Goal: Communication & Community: Answer question/provide support

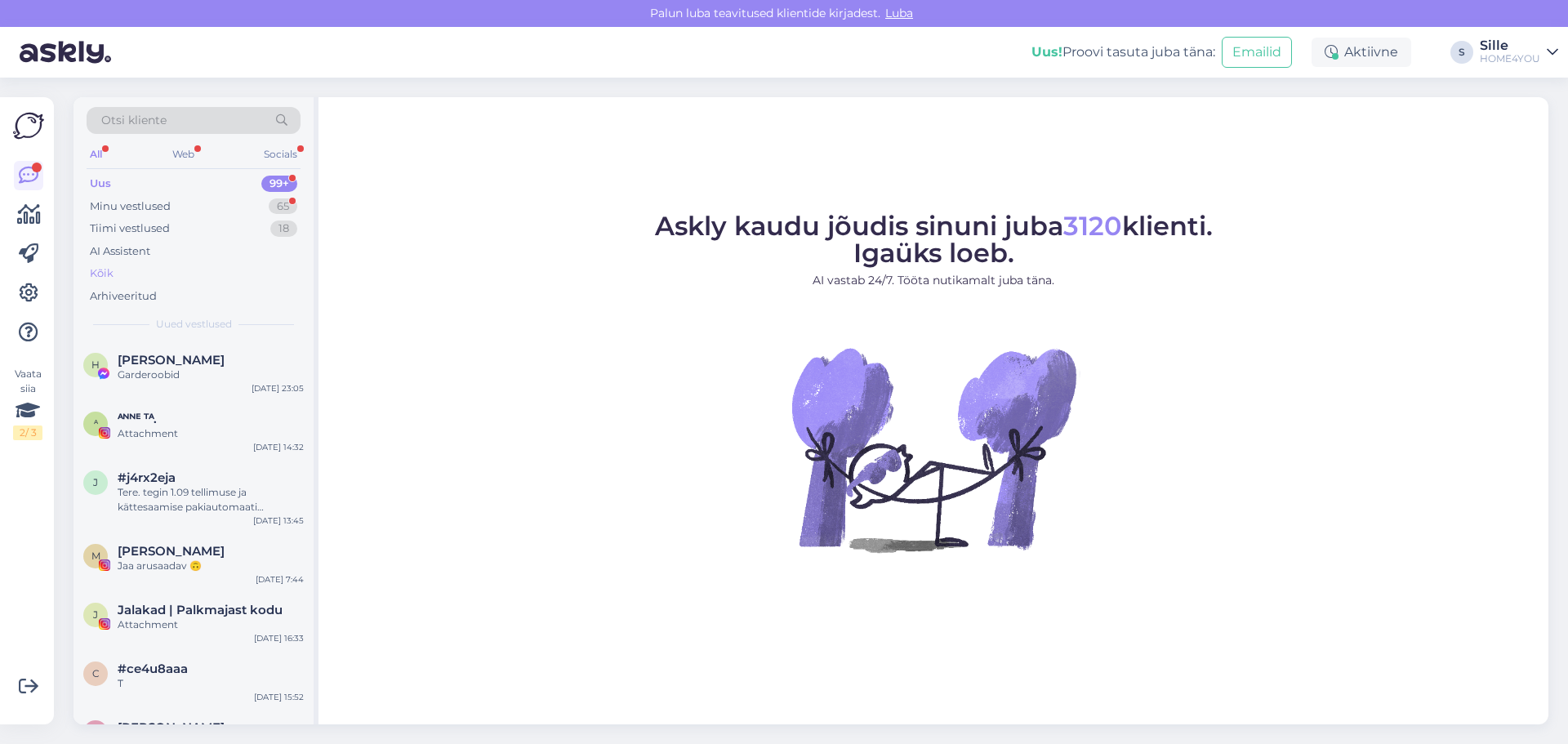
click at [103, 279] on div "Kõik" at bounding box center [102, 273] width 24 height 17
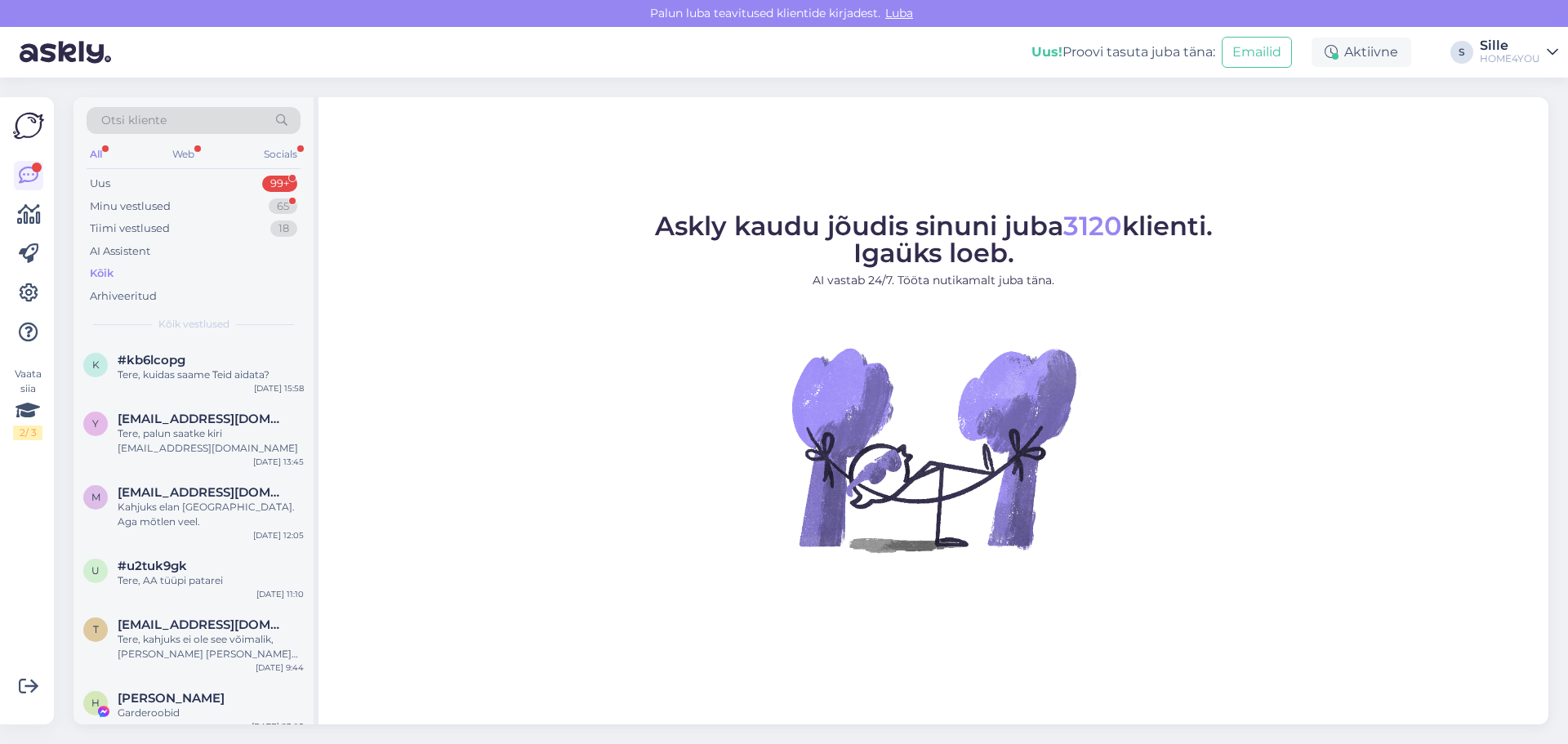
drag, startPoint x: 1504, startPoint y: 550, endPoint x: 1517, endPoint y: 562, distance: 17.7
click at [1504, 552] on figure "Askly kaudu jõudis sinuni juba 3120 klienti. Igaüks loeb. AI vastab 24/7. Tööta…" at bounding box center [933, 405] width 1200 height 383
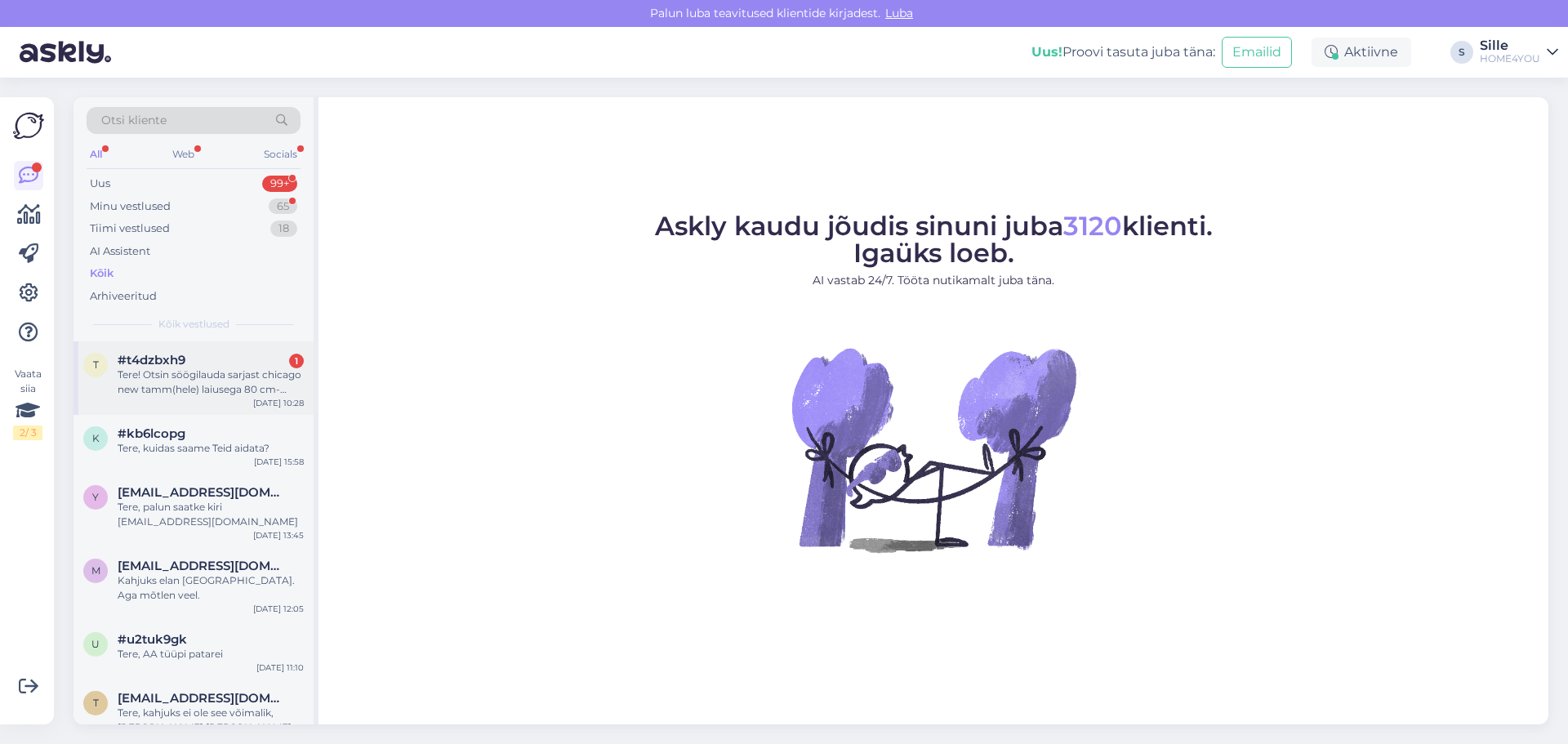
click at [168, 357] on span "#t4dzbxh9" at bounding box center [151, 360] width 68 height 15
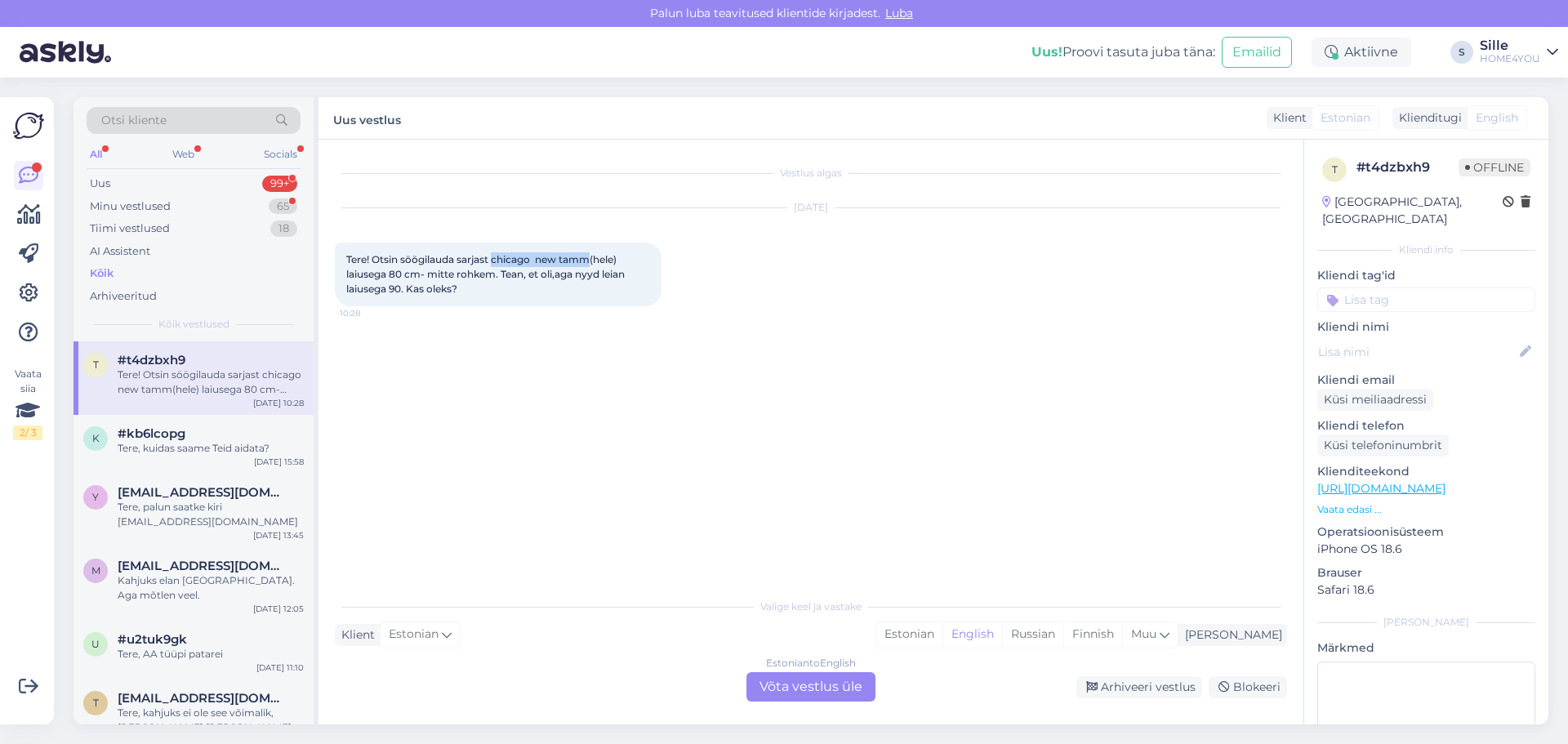
drag, startPoint x: 591, startPoint y: 258, endPoint x: 493, endPoint y: 261, distance: 98.0
click at [493, 261] on span "Tere! Otsin söögilauda sarjast chicago new tamm(hele) laiusega 80 cm- mitte roh…" at bounding box center [487, 273] width 281 height 41
copy span "chicago new tamm"
click at [833, 684] on div "Estonian to English Võta vestlus üle" at bounding box center [811, 687] width 129 height 30
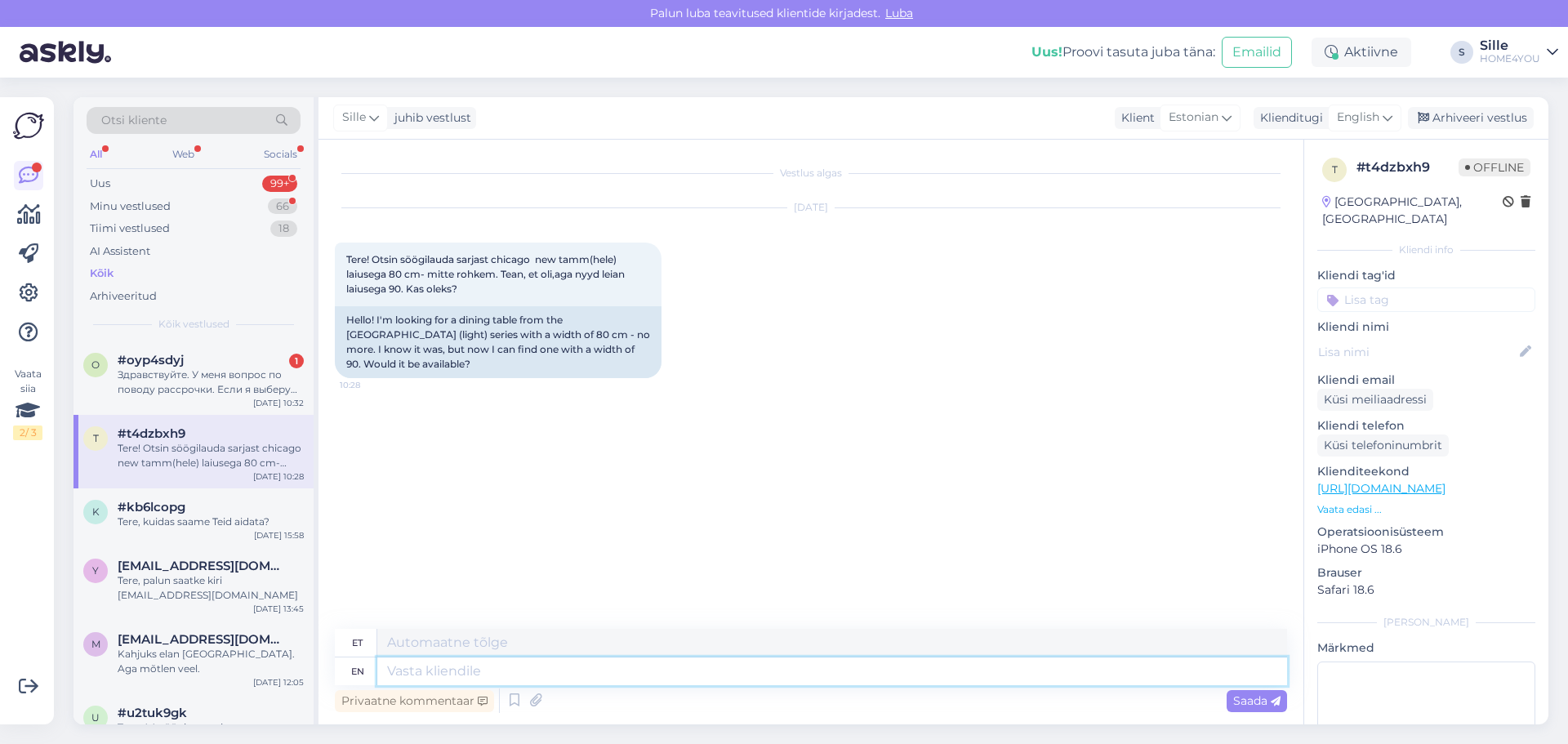
click at [630, 661] on textarea at bounding box center [832, 671] width 910 height 28
type textarea "Tere,"
type textarea "Tere, meie la"
type textarea "Tere, meie"
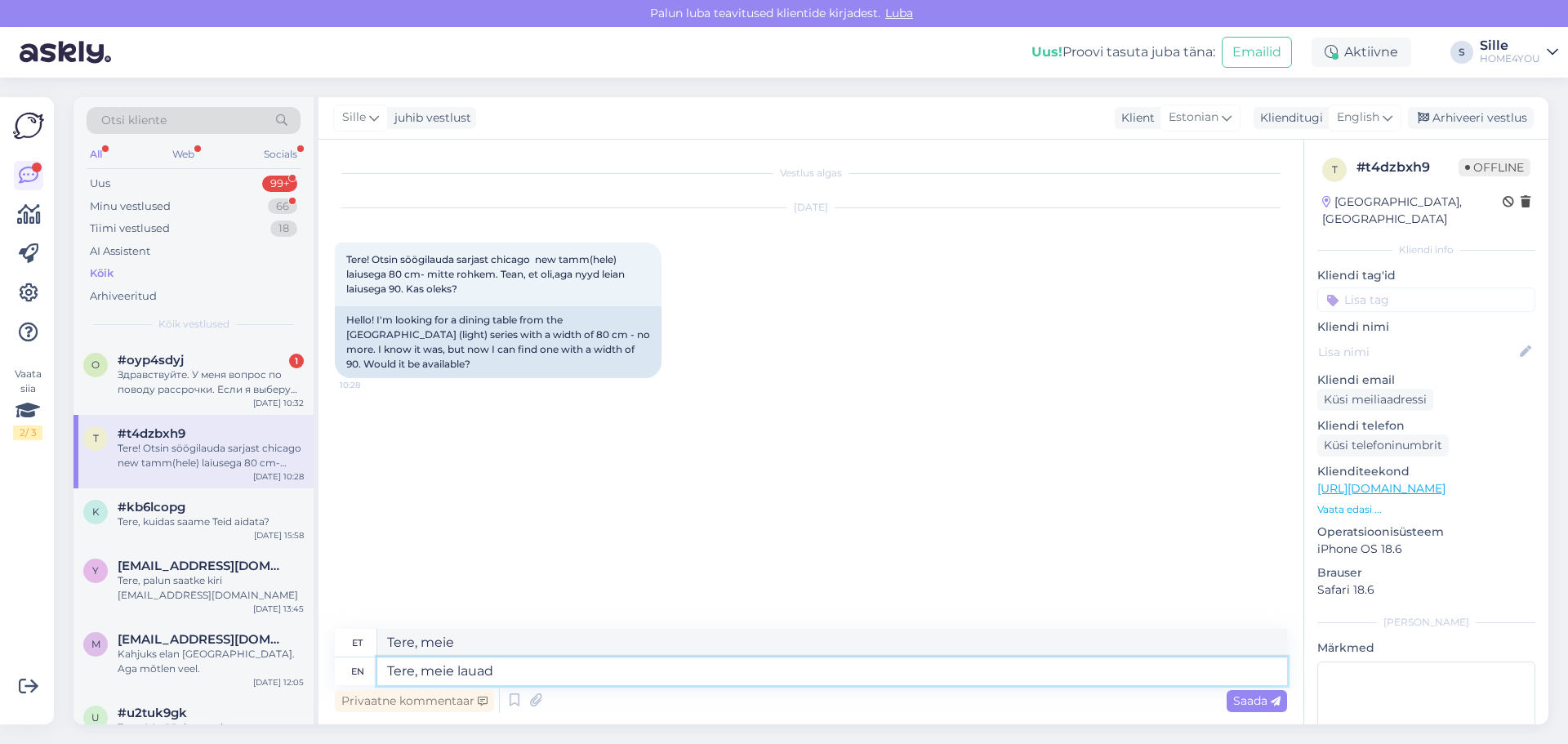
type textarea "Tere, meie lauad"
type textarea "Tere, meie lauad kõik"
type textarea "Tere, meie lauad kõik 90"
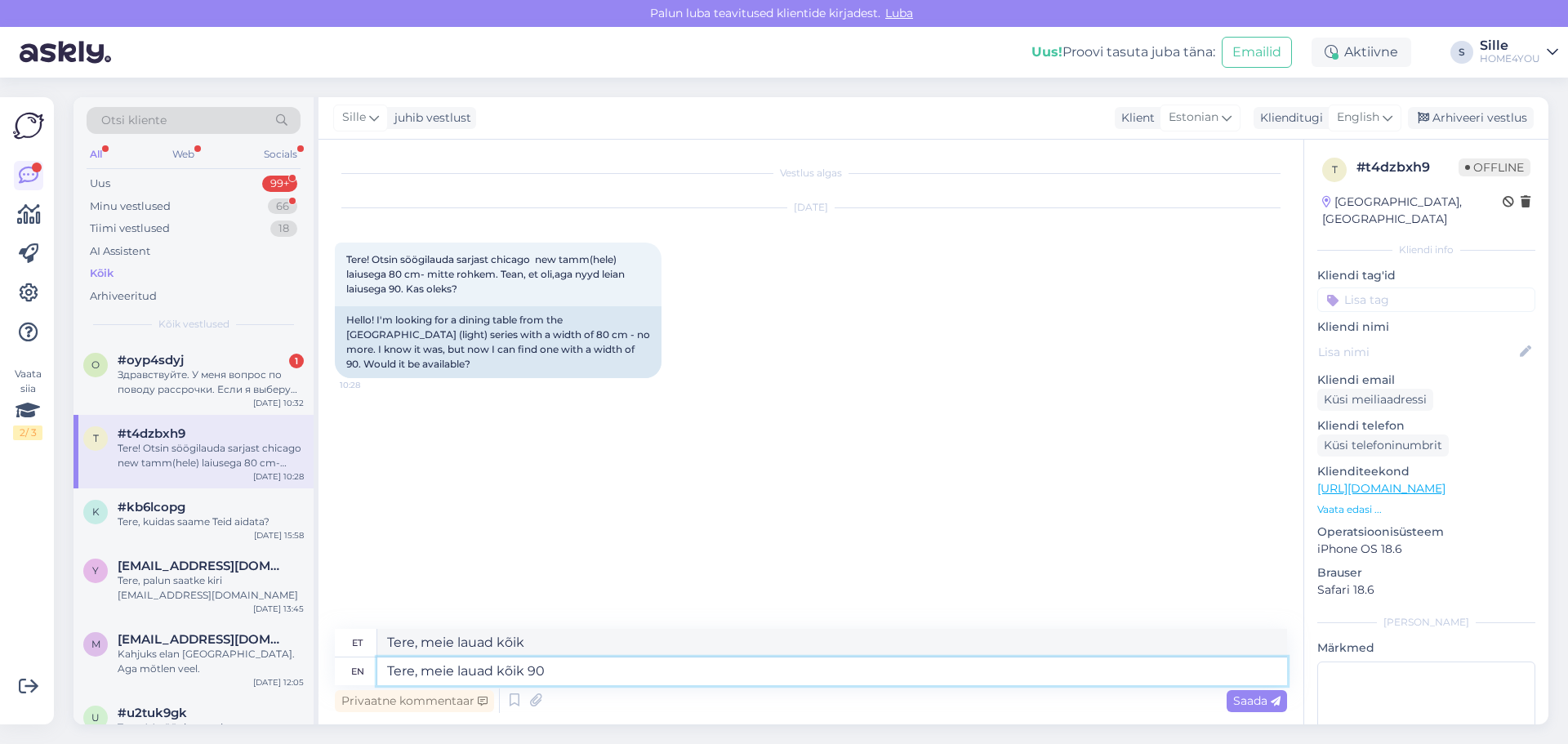
type textarea "Tere, meie lauad kõik 90"
type textarea "Tere, meie lauad kõik 90 cm"
type textarea "Tere, meie lauad kõik 90 cm laiusega."
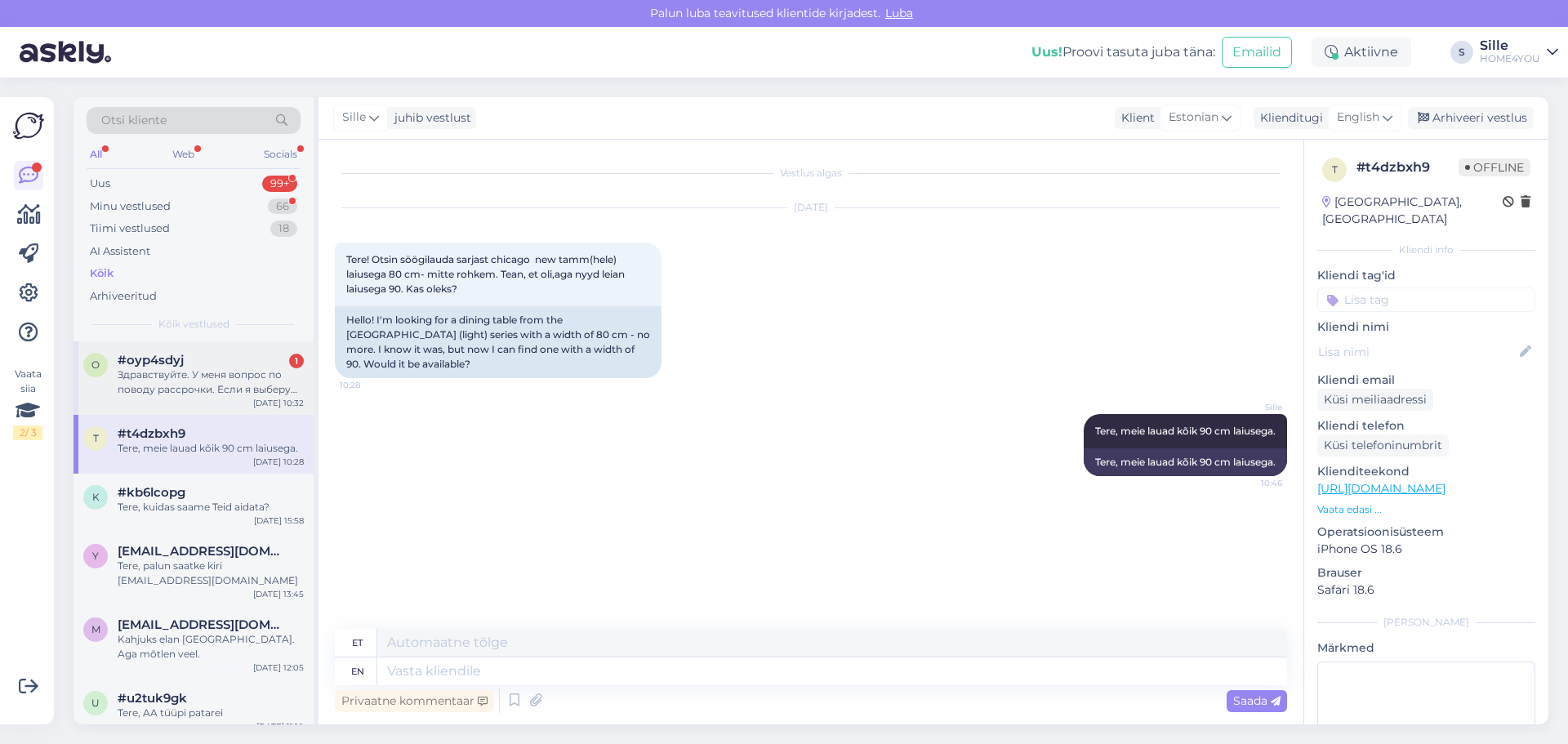
click at [197, 390] on div "Здравствуйте. У меня вопрос по поводу рассрочки. Если я выберу период, допустим…" at bounding box center [210, 382] width 186 height 30
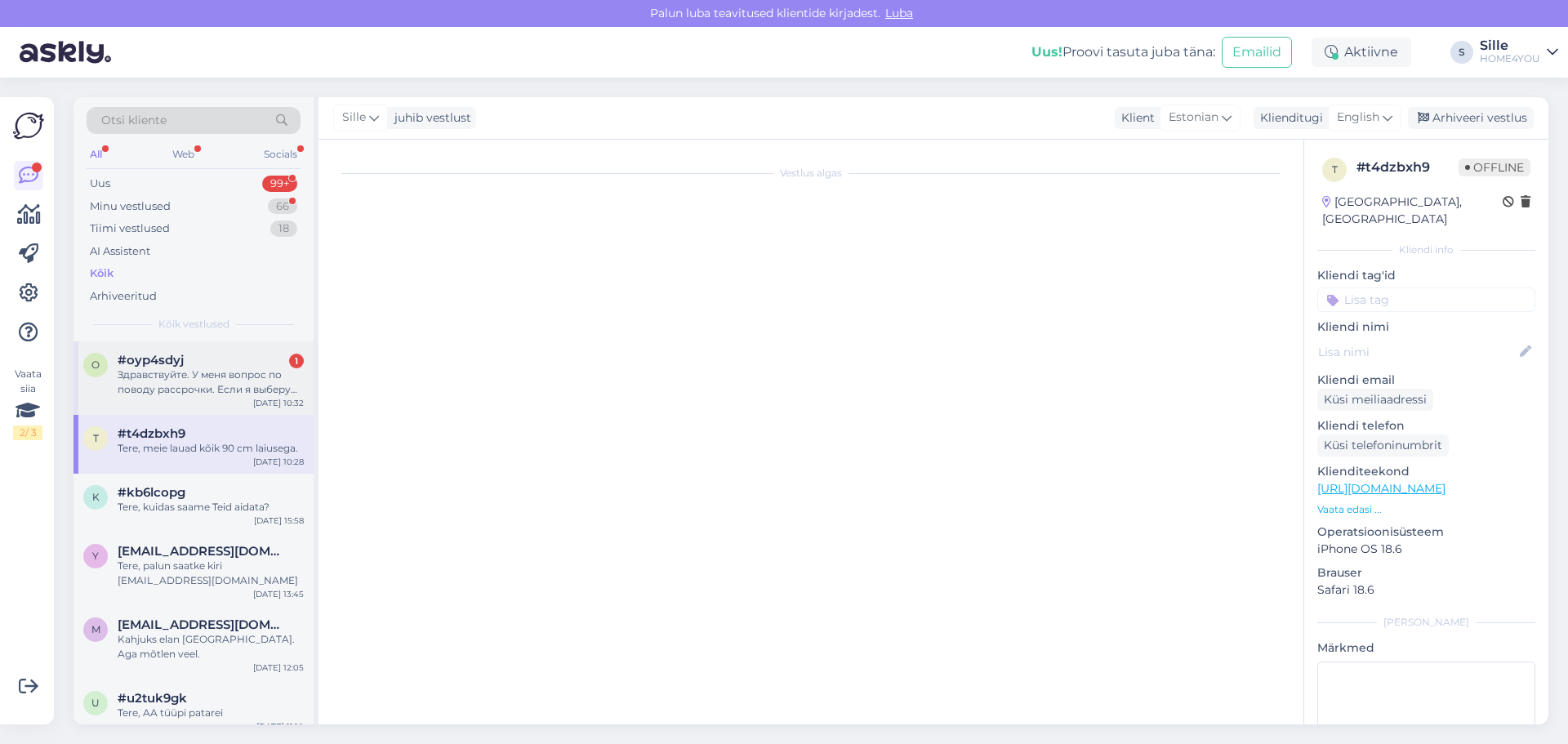
scroll to position [223, 0]
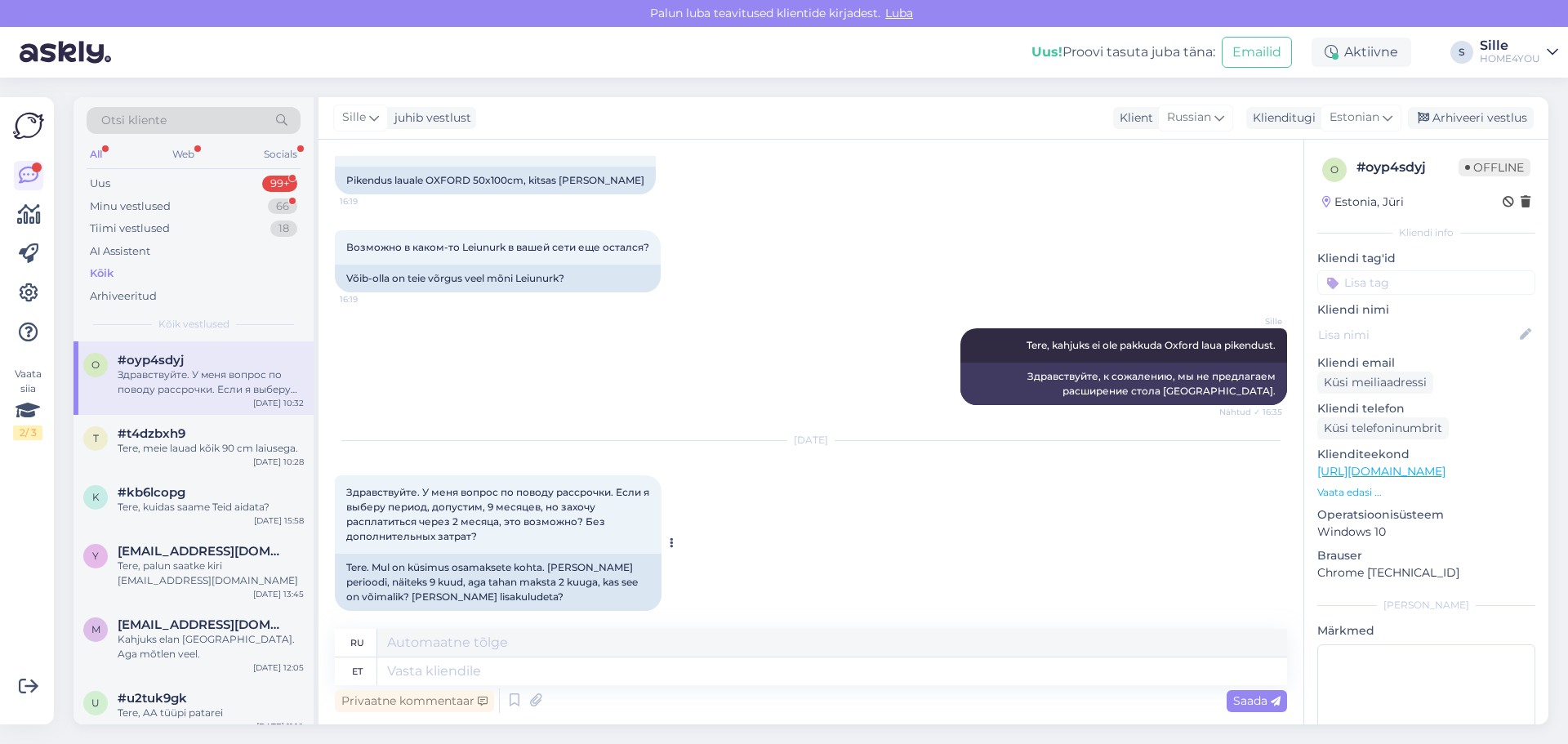
click at [617, 568] on div "Tere. Mul on küsimus osamaksete kohta. [PERSON_NAME] perioodi, näiteks 9 kuud, …" at bounding box center [497, 581] width 326 height 57
click at [575, 664] on textarea at bounding box center [832, 671] width 910 height 28
type textarea "Tere"
type textarea "Привет"
type textarea "Tere,"
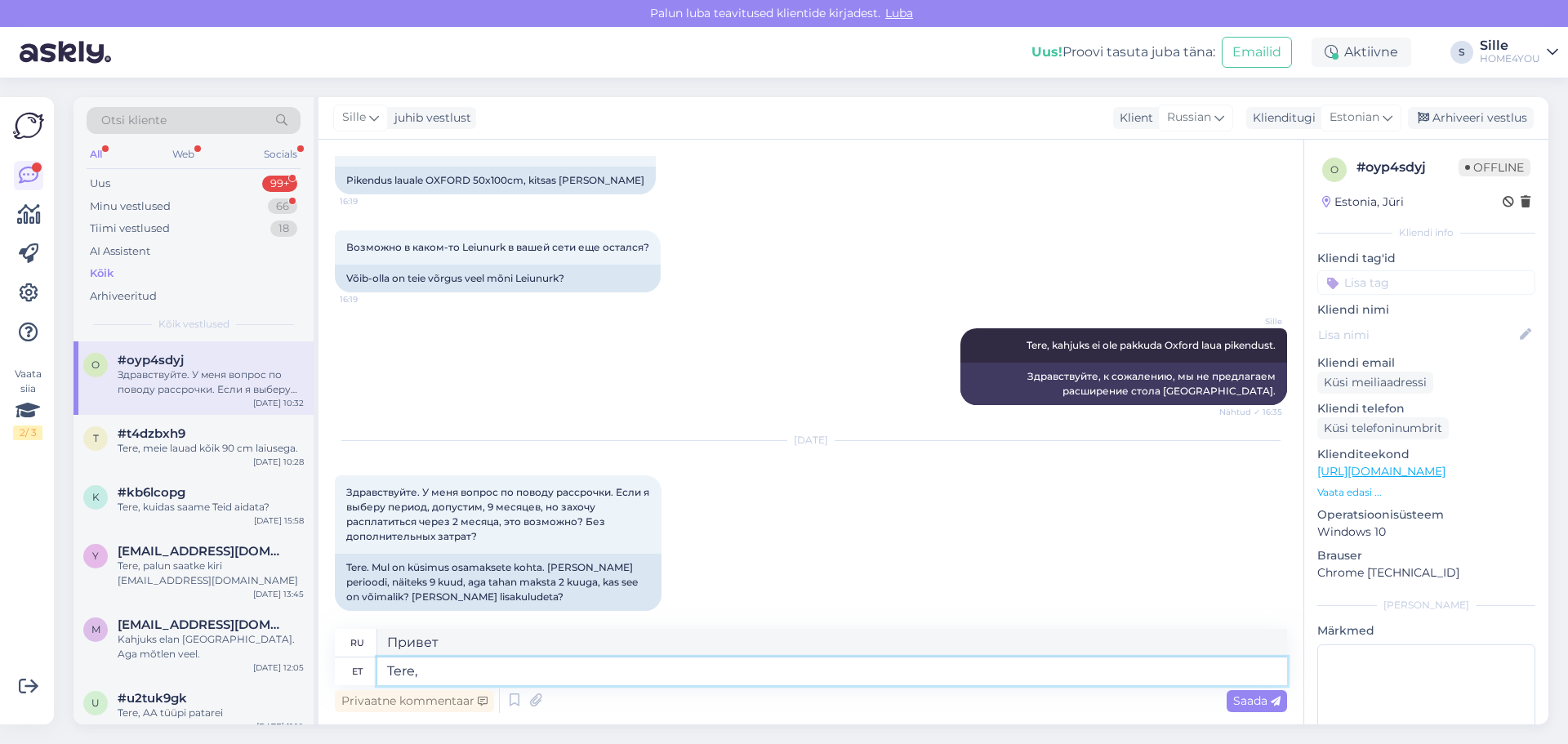
type textarea "Привет,"
type textarea "Tere, valige"
type textarea "Привет, выбирай"
type textarea "Tere, valige siis"
type textarea "Здравствуйте, пожалуйста, выберите"
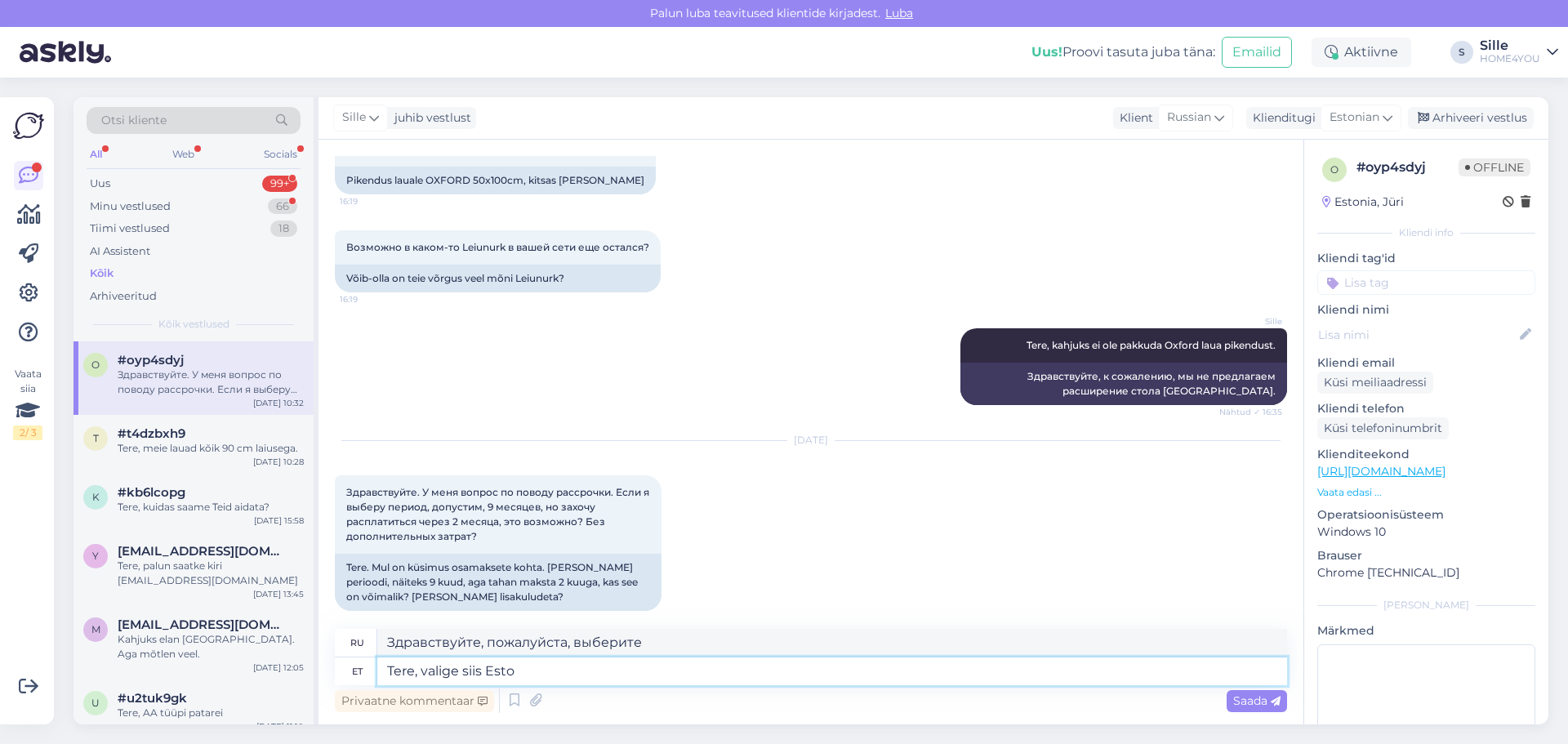
type textarea "Tere, valige siis Esto j"
type textarea "Привет, тогда выбирай Эсто"
type textarea "Tere, valige siis Esto järelmaks"
type textarea "Здравствуйте, тогда выбирайте рассрочку Esto"
type textarea "Tere, valige siis Esto järelmaks 3 k"
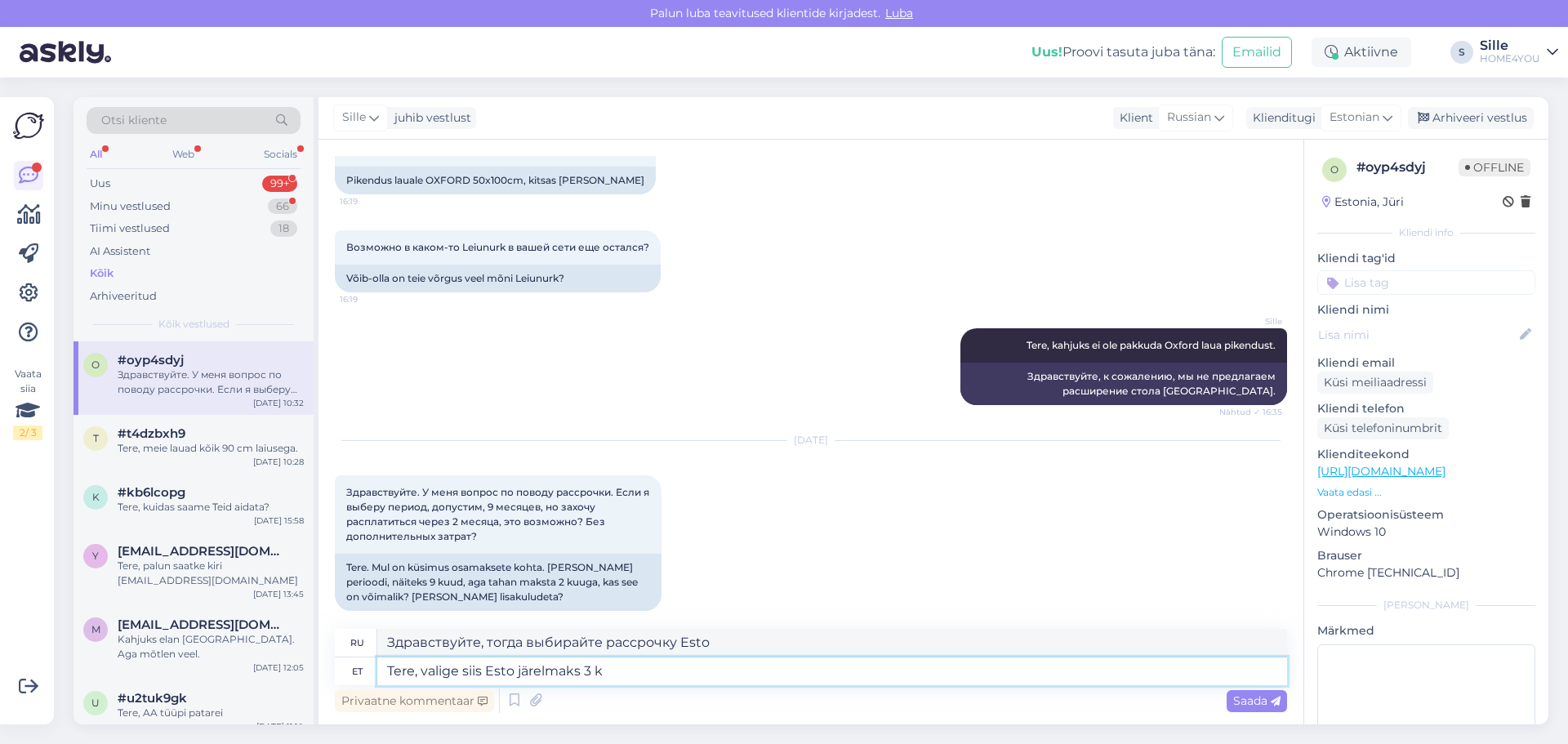
type textarea "Здравствуйте, тогда выбирайте Esto рассрочка 3"
type textarea "Tere, valige siis Esto järelmaks 3 kuud,"
type textarea "Здравствуйте, тогда выбирайте рассрочку Esto на 3 месяца."
type textarea "Tere, valige siis Esto järelmaks 3 kuud, si"
type textarea "Здравствуйте, тогда выбирайте Esto рассрочку на 3 месяца,"
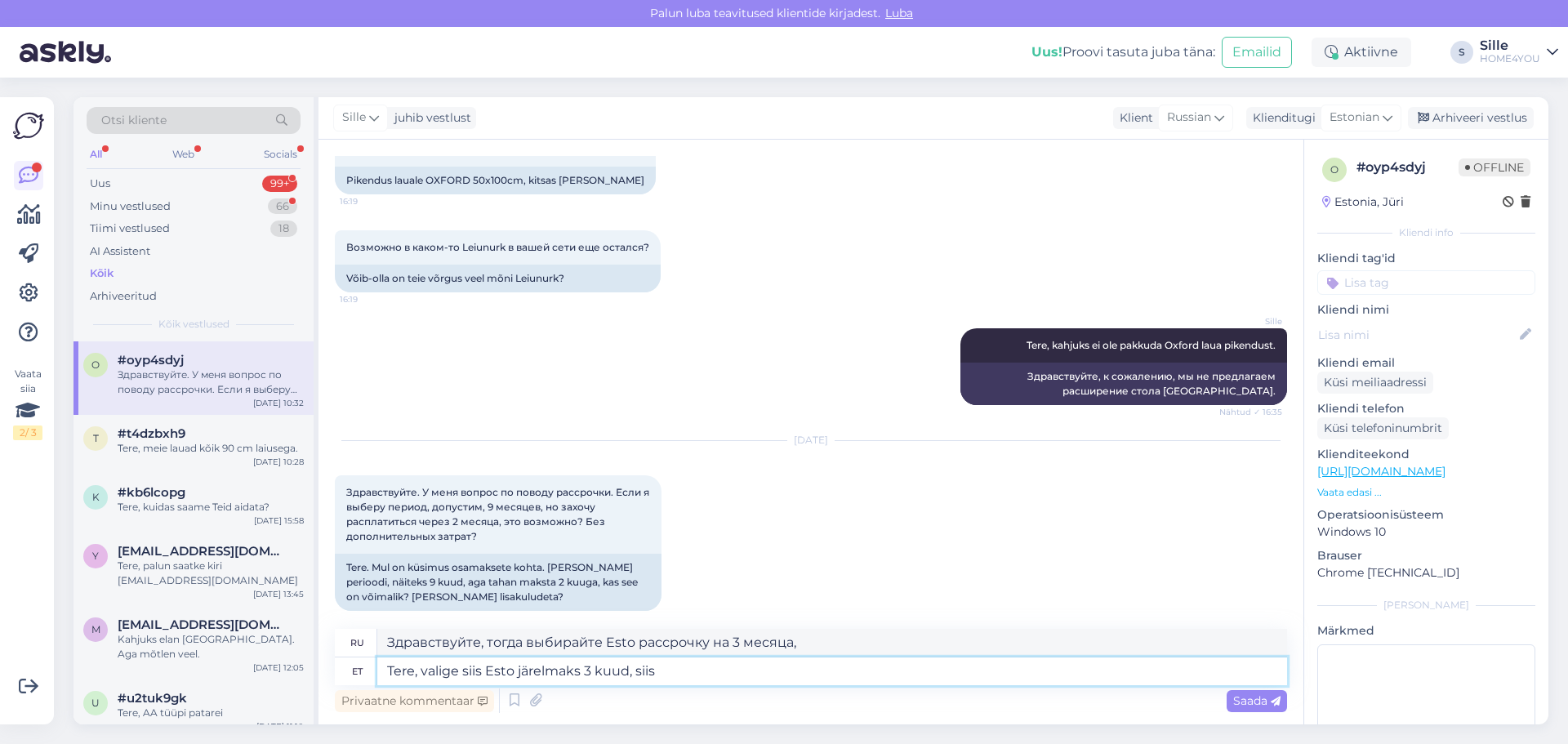
type textarea "Tere, valige siis Esto järelmaks 3 kuud, siis i"
type textarea "Здравствуйте, тогда выбирайте Эсто рассрочка на 3 месяца, тогда"
type textarea "Tere, valige siis Esto järelmaks 3 kuud, siis [PERSON_NAME] l"
type textarea "Здравствуйте, тогда выбирайте Эсто рассрочка на 3 месяца, далее без"
type textarea "Tere, valige siis Esto järelmaks 3 kuud, siis [PERSON_NAME]"
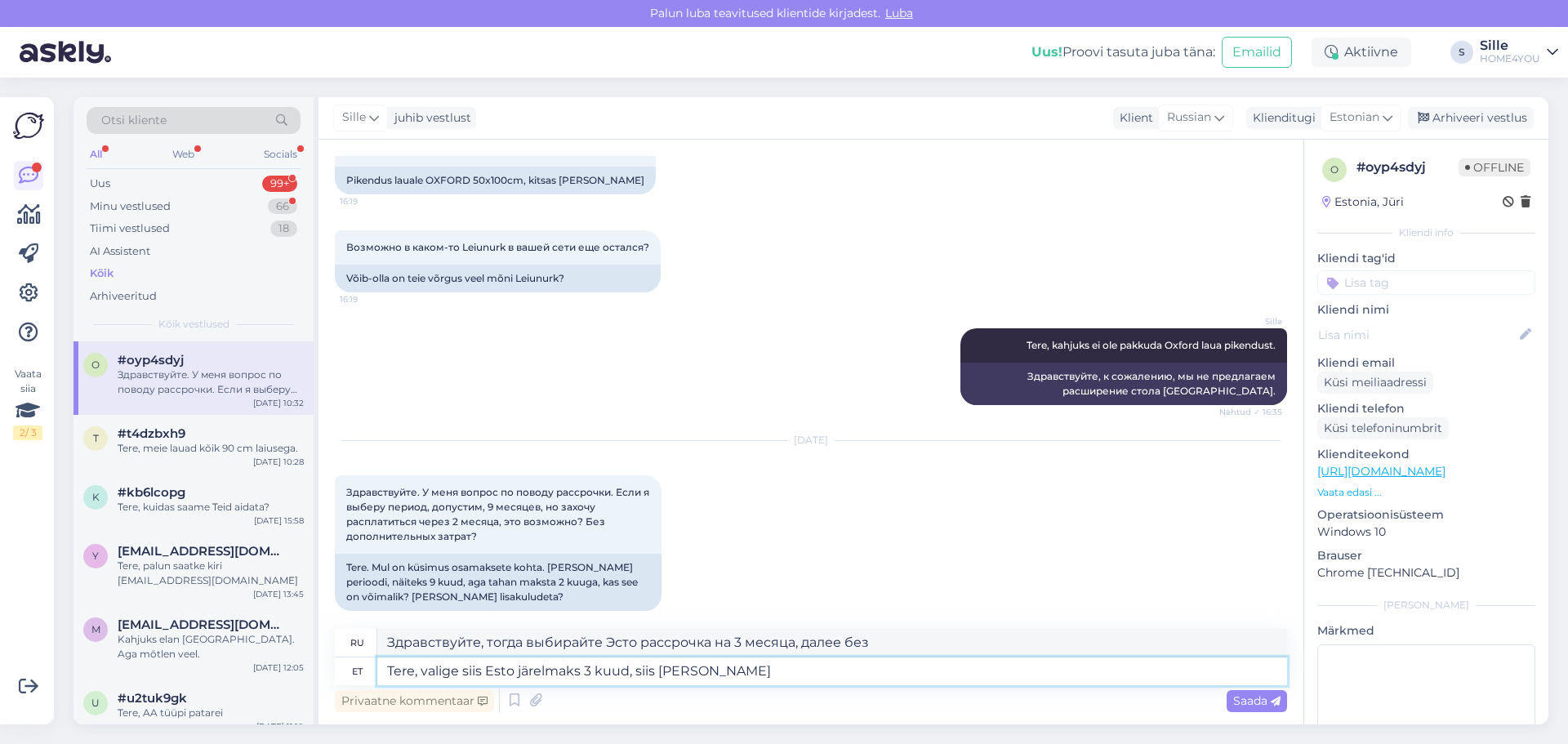
type textarea "Здравствуйте, тогда выбирайте Эсто рассрочка на 3 месяца, тогда без списка"
type textarea "Tere, valige siis Esto järelmaks 3 kuud, siis [PERSON_NAME] listasudeta."
type textarea "Здравствуйте, тогда выбирайте рассрочку Esto на 3 месяца, тогда без листинга."
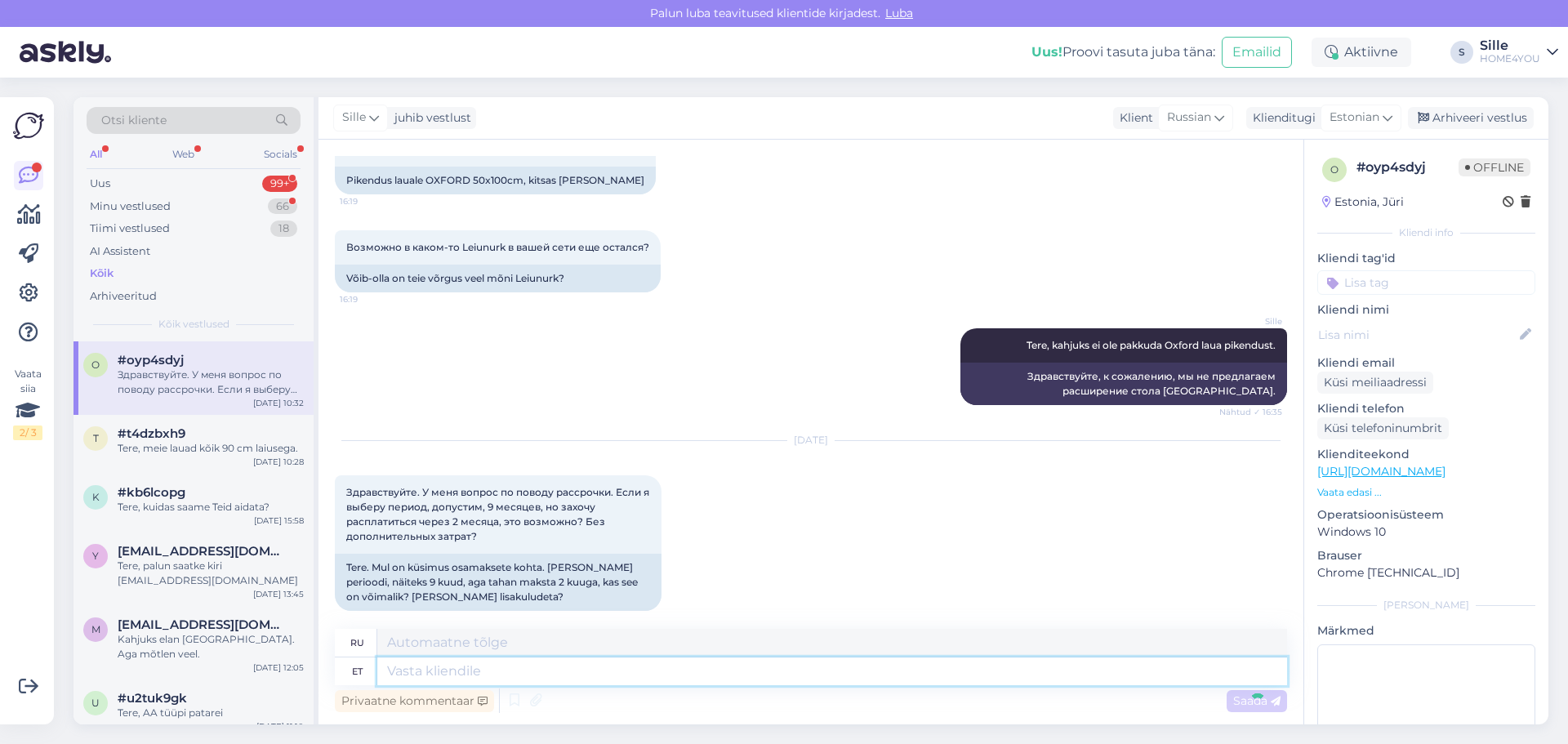
scroll to position [335, 0]
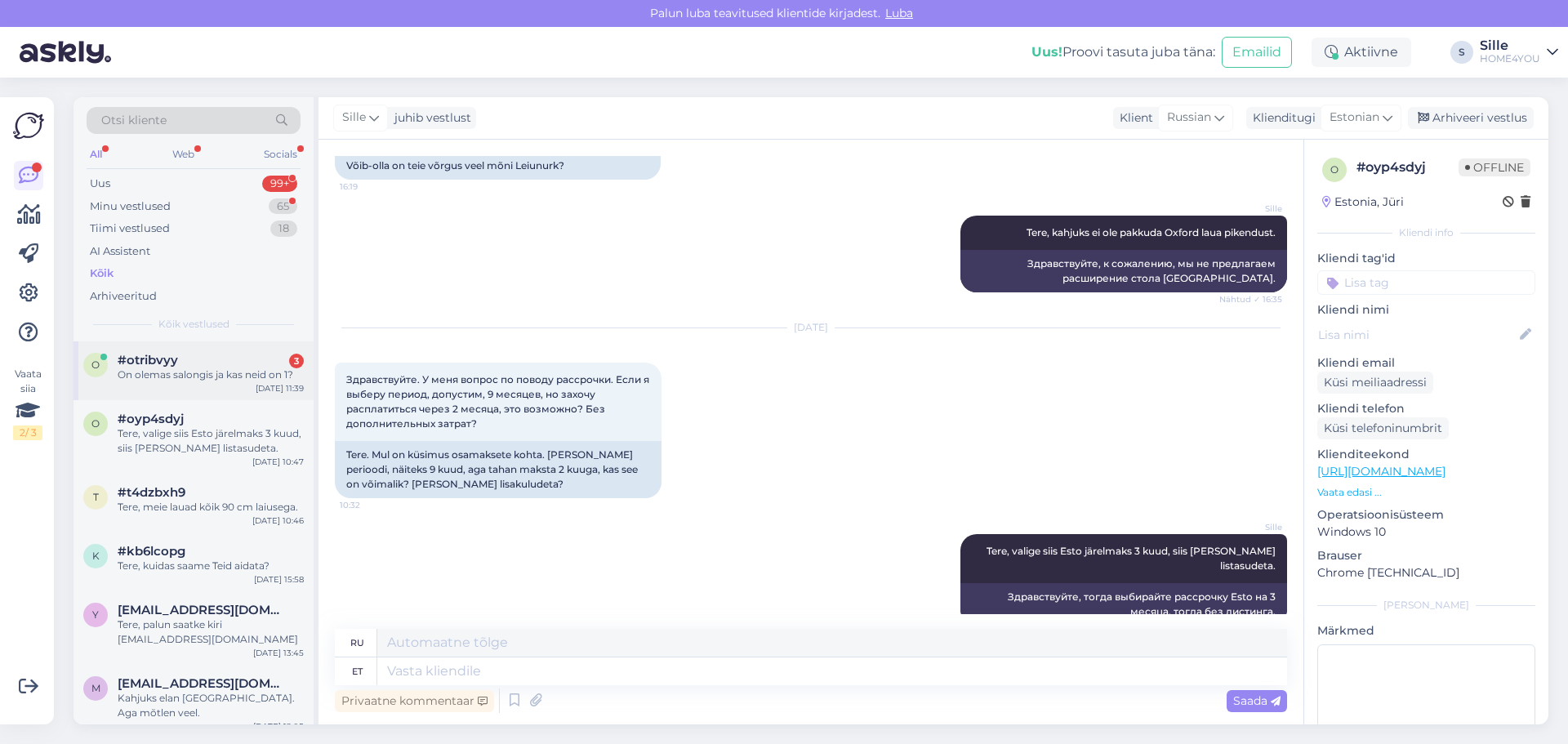
click at [220, 373] on div "On olemas salongis ja kas neid on 1?" at bounding box center [210, 375] width 186 height 15
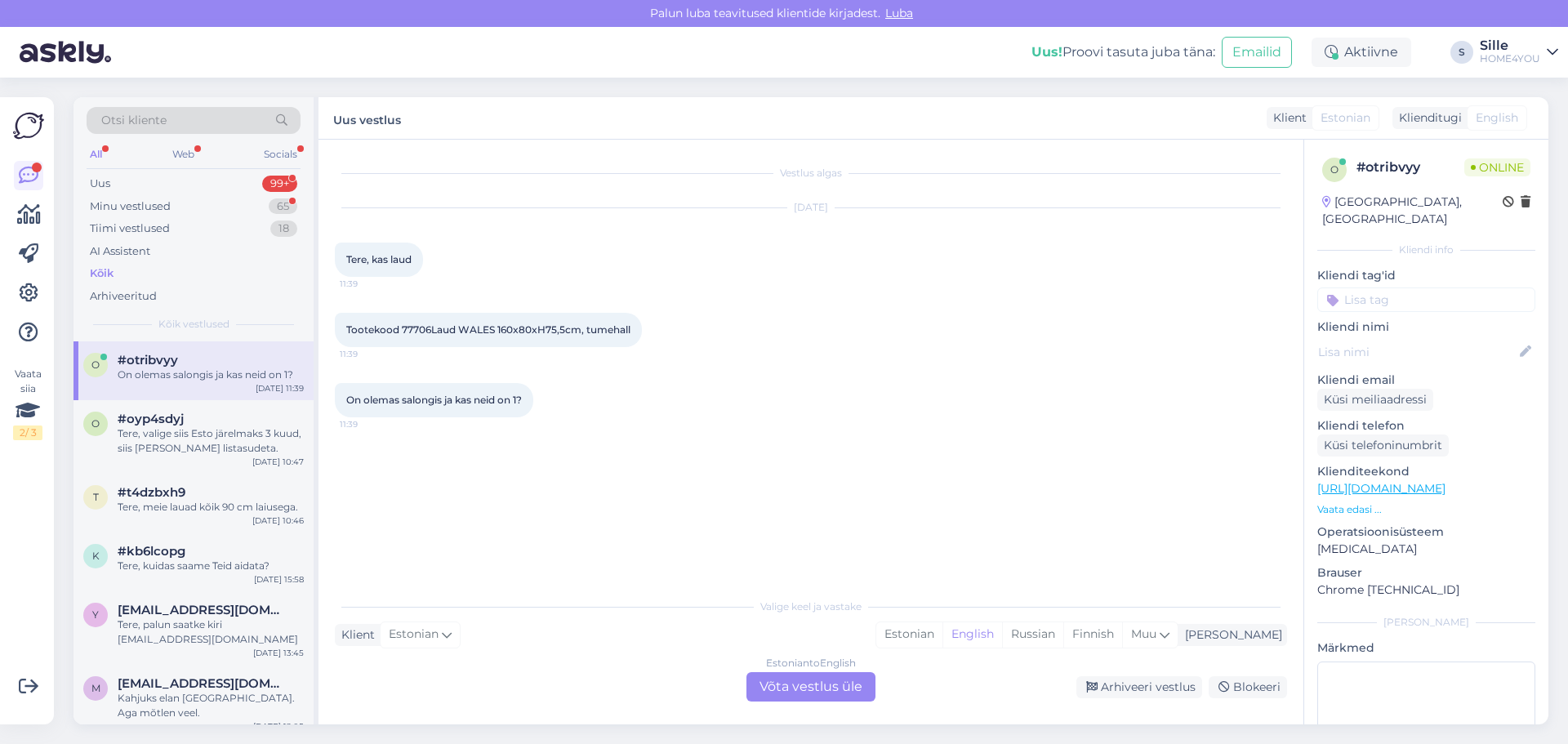
scroll to position [0, 0]
click at [824, 695] on div "Estonian to English Võta vestlus üle" at bounding box center [811, 687] width 129 height 30
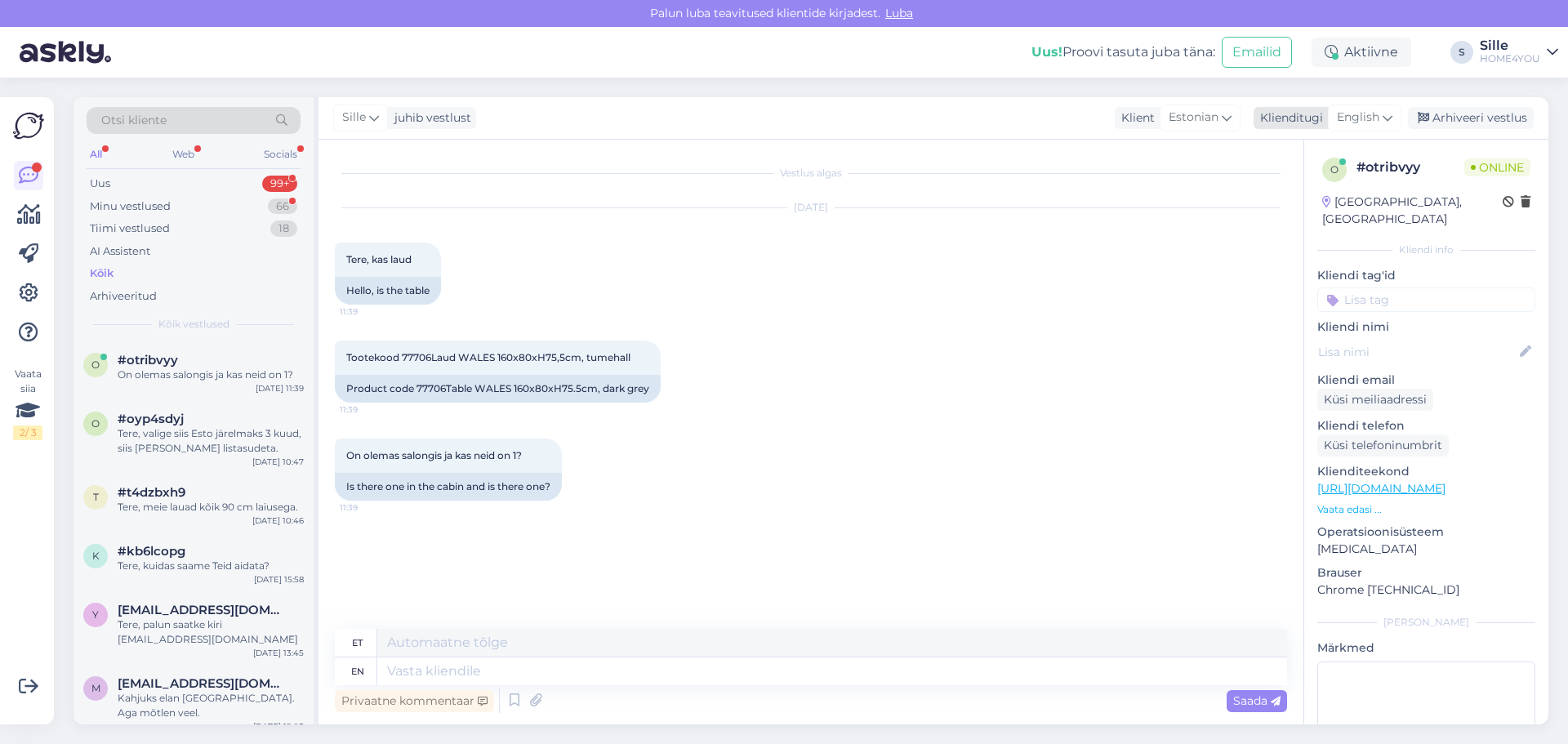
click at [1337, 115] on div "English" at bounding box center [1364, 118] width 74 height 26
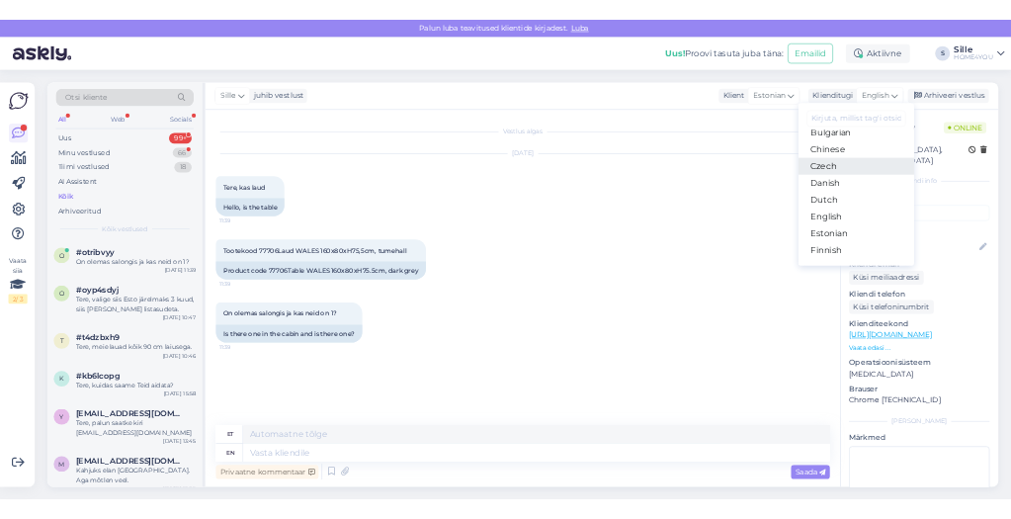
scroll to position [198, 0]
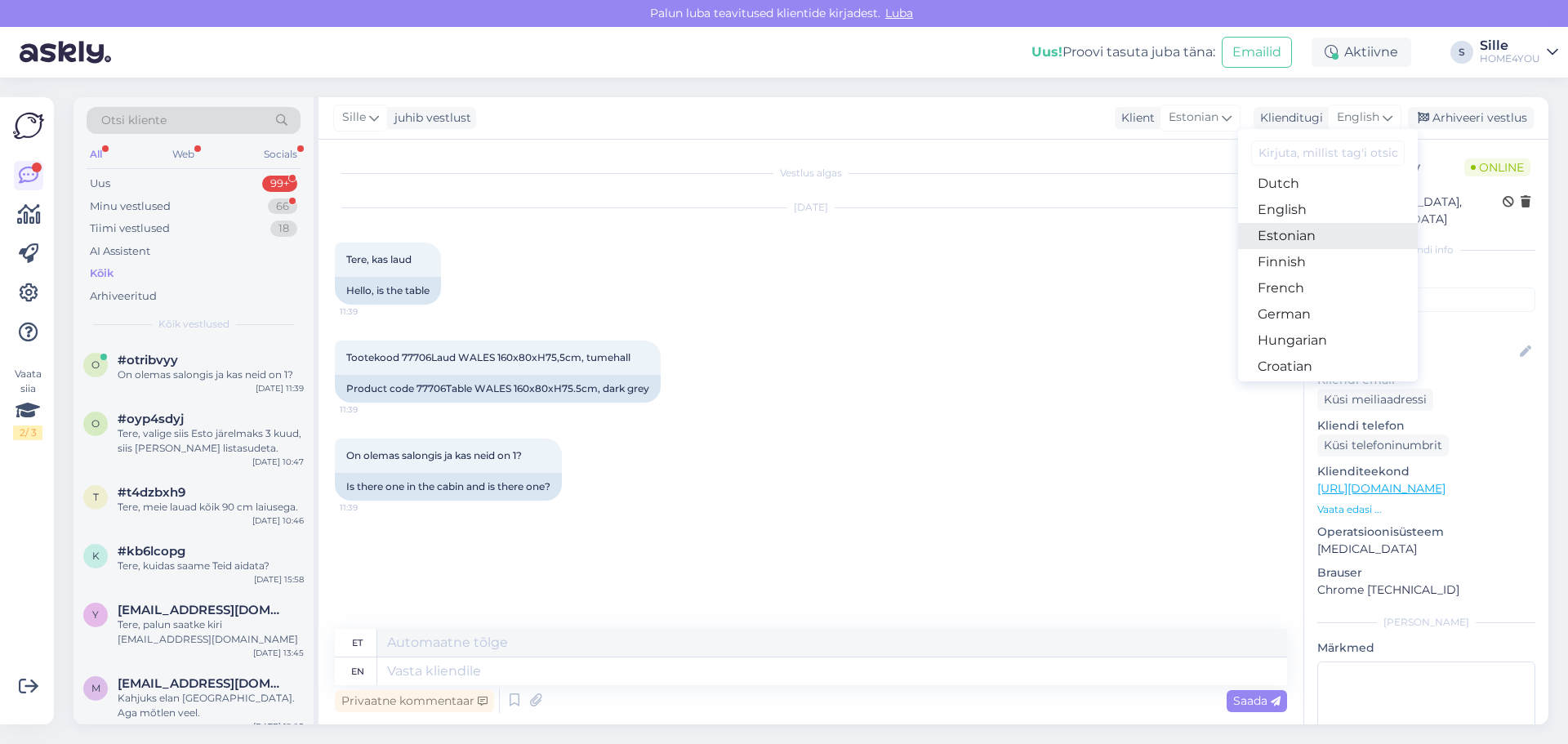
click at [1281, 239] on link "Estonian" at bounding box center [1328, 236] width 179 height 26
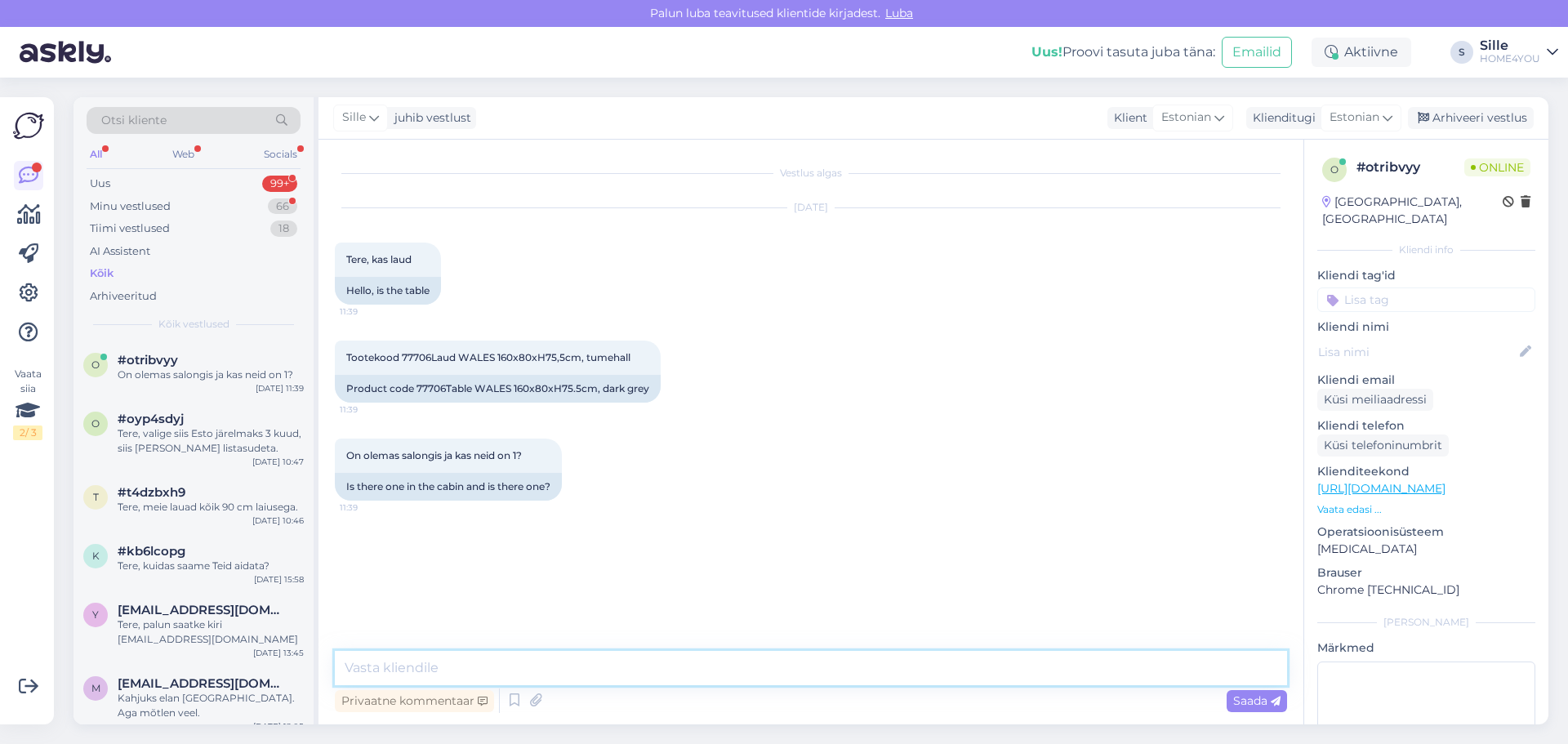
click at [760, 661] on textarea at bounding box center [810, 668] width 953 height 35
drag, startPoint x: 401, startPoint y: 353, endPoint x: 493, endPoint y: 354, distance: 92.0
click at [493, 354] on span "Tootekood 77706Laud WALES 160x80xH75,5cm, tumehall" at bounding box center [488, 357] width 284 height 12
copy span "77706Laud WALES"
click at [544, 656] on textarea "Tere" at bounding box center [810, 668] width 953 height 35
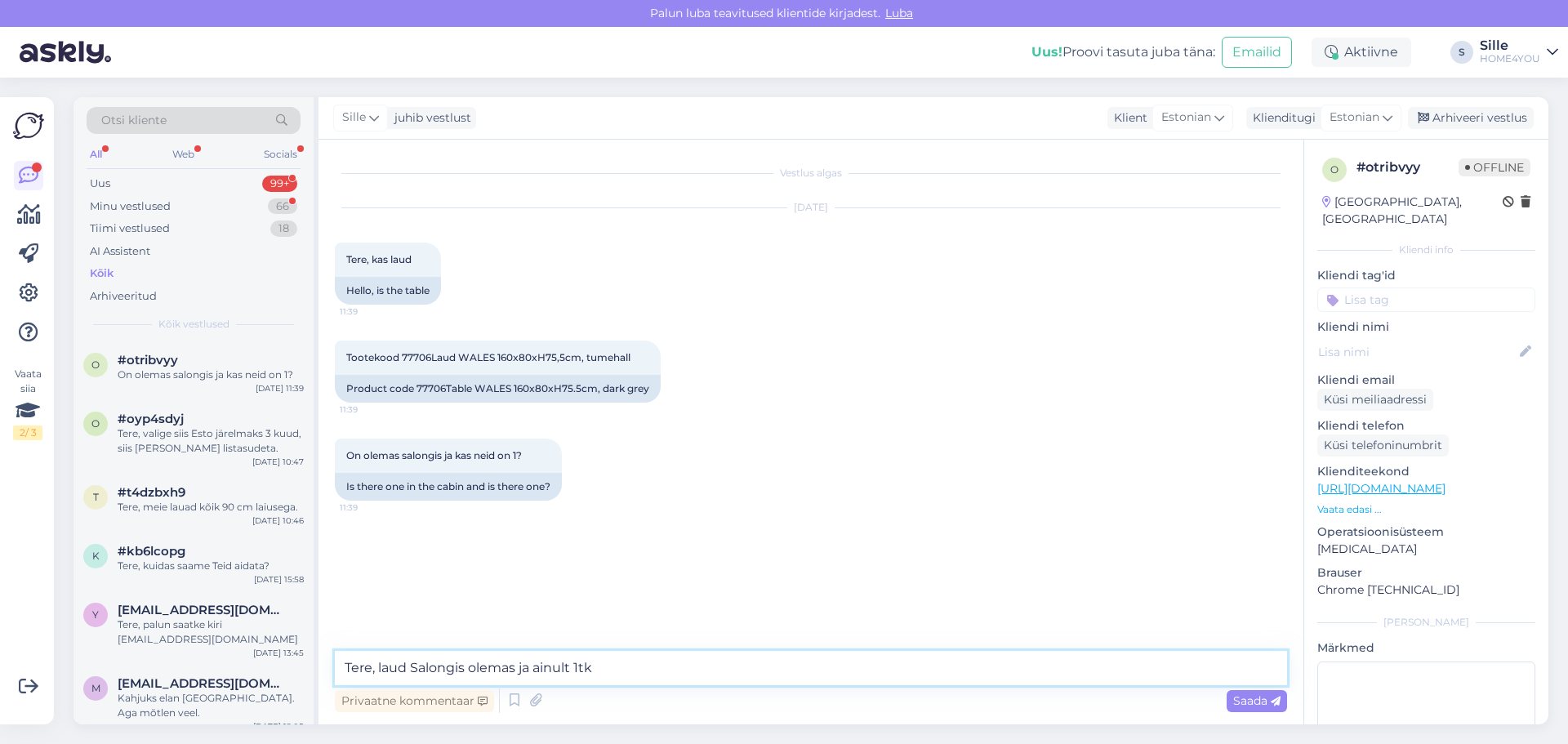
type textarea "Tere, laud Salongis olemas ja ainult 1tk."
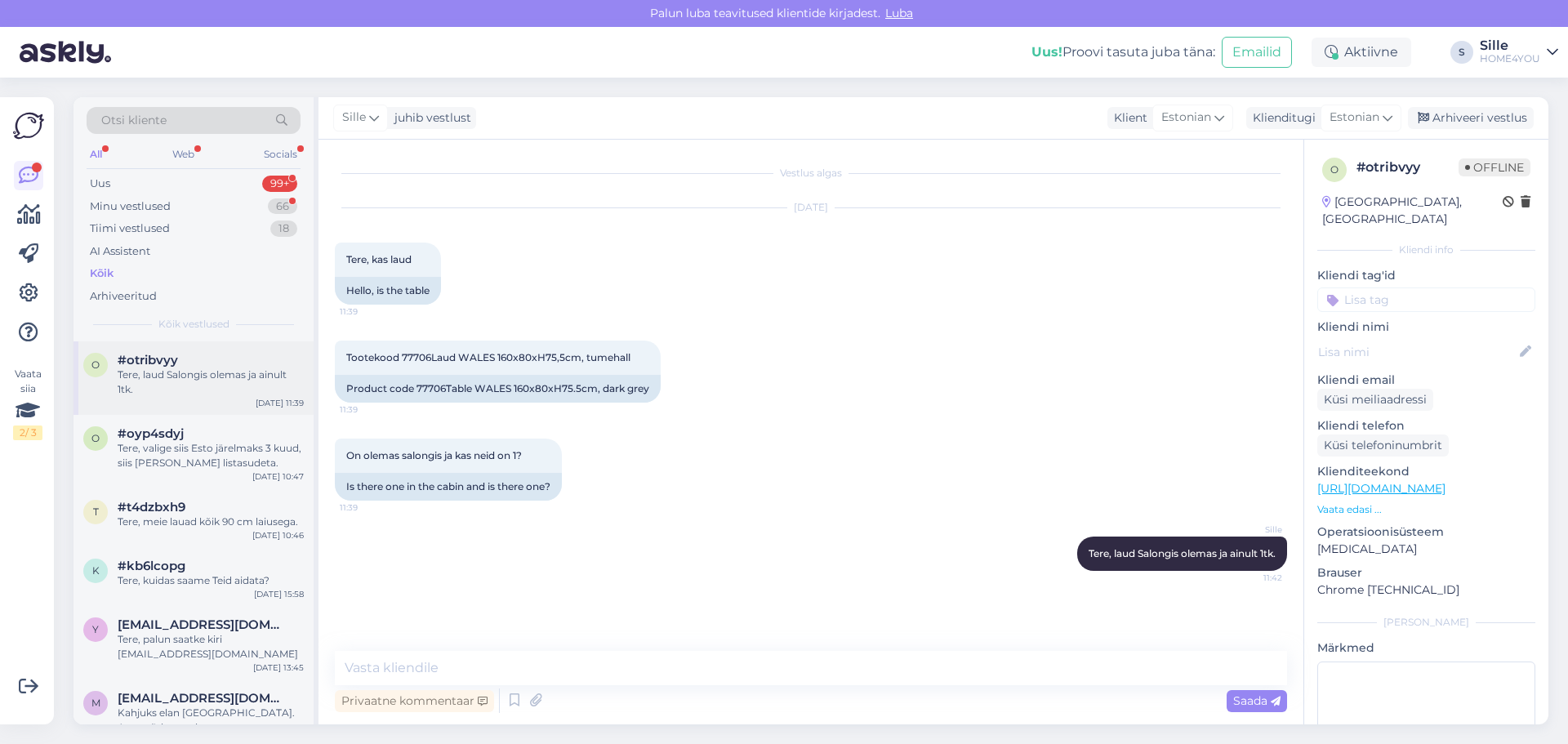
click at [127, 368] on div "Tere, laud Salongis olemas ja ainult 1tk." at bounding box center [210, 382] width 186 height 30
click at [26, 178] on icon at bounding box center [29, 176] width 20 height 20
click at [36, 170] on div at bounding box center [37, 168] width 10 height 10
